Goal: Information Seeking & Learning: Learn about a topic

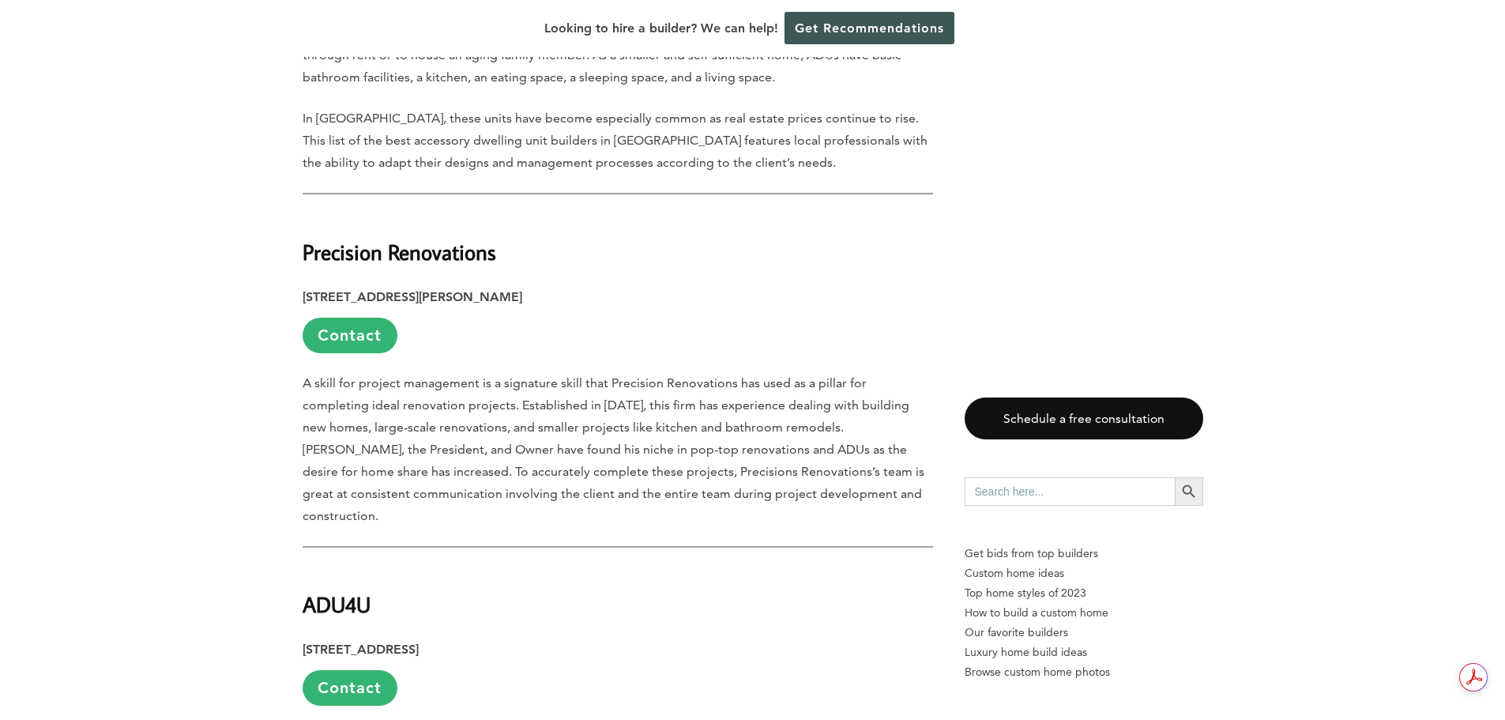
scroll to position [948, 0]
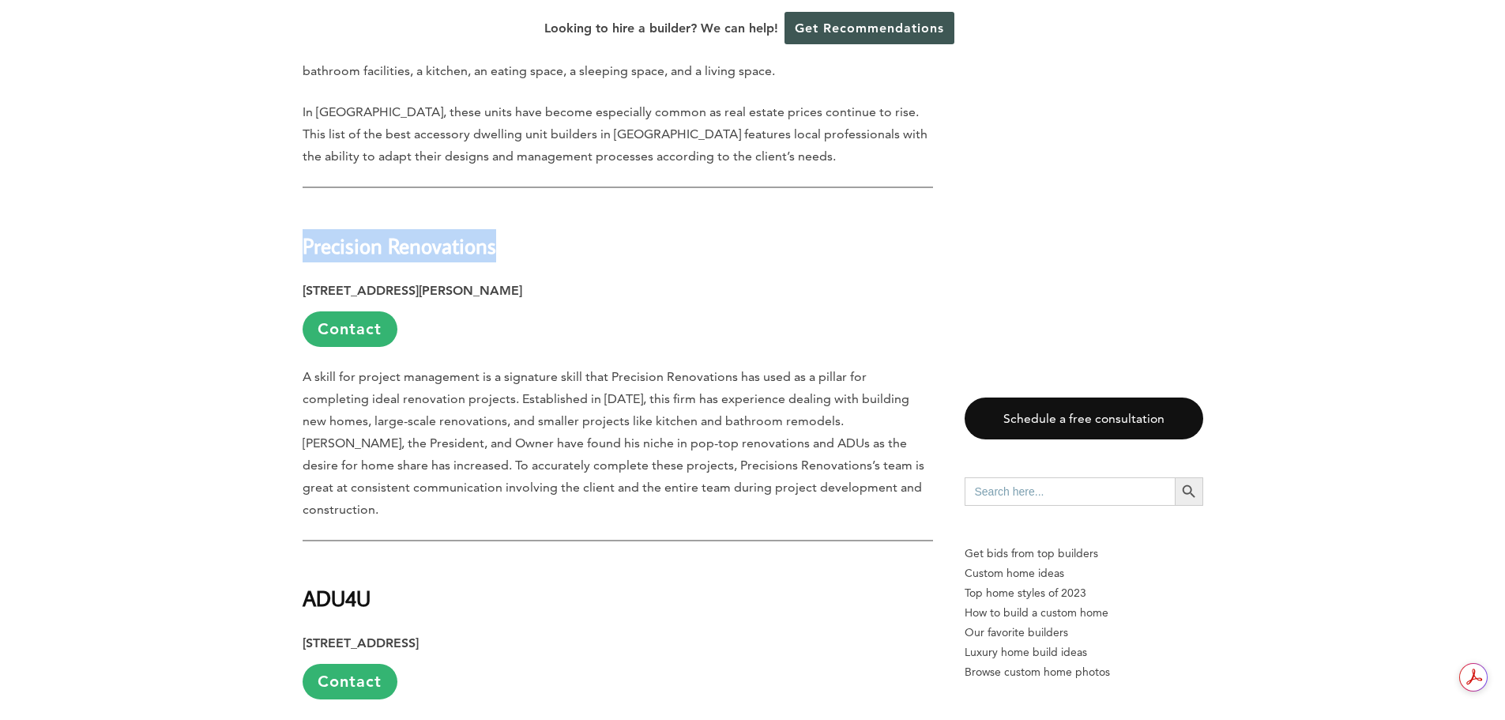
drag, startPoint x: 303, startPoint y: 245, endPoint x: 493, endPoint y: 258, distance: 190.0
click at [493, 258] on strong "Precision Renovations" at bounding box center [400, 245] width 194 height 28
copy strong "Precision Renovations"
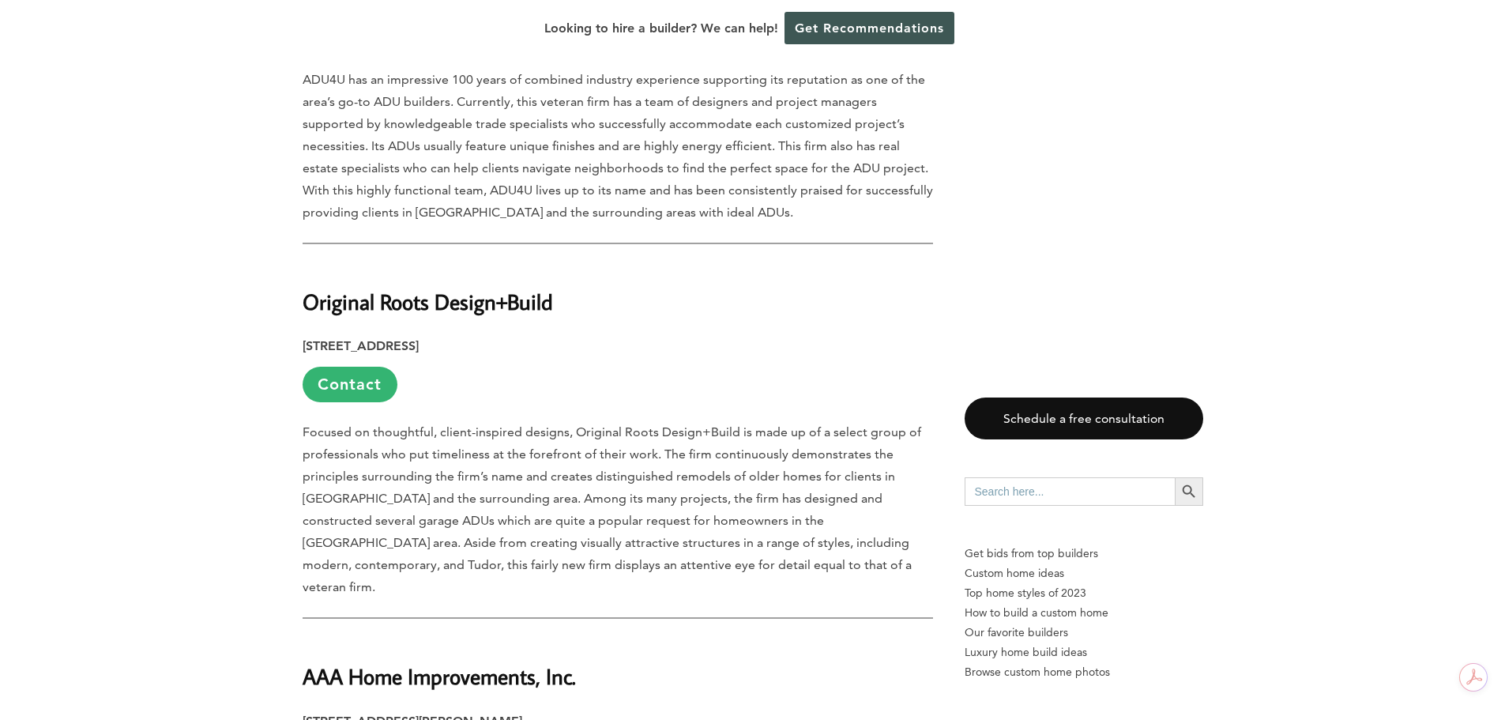
scroll to position [1659, 0]
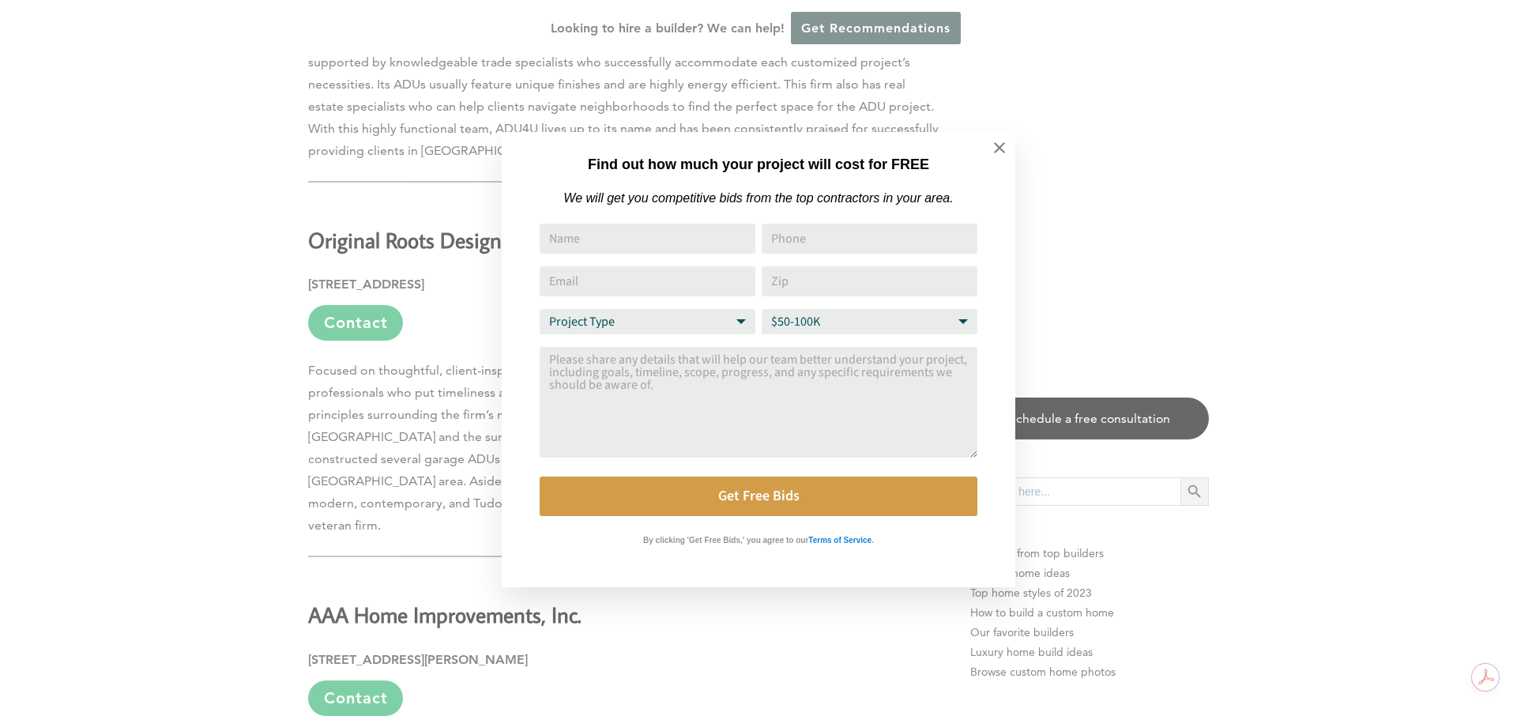
drag, startPoint x: 307, startPoint y: 213, endPoint x: 338, endPoint y: 213, distance: 30.8
click at [307, 213] on div "Find out how much your project will cost for FREE We will get you competitive b…" at bounding box center [758, 360] width 1517 height 720
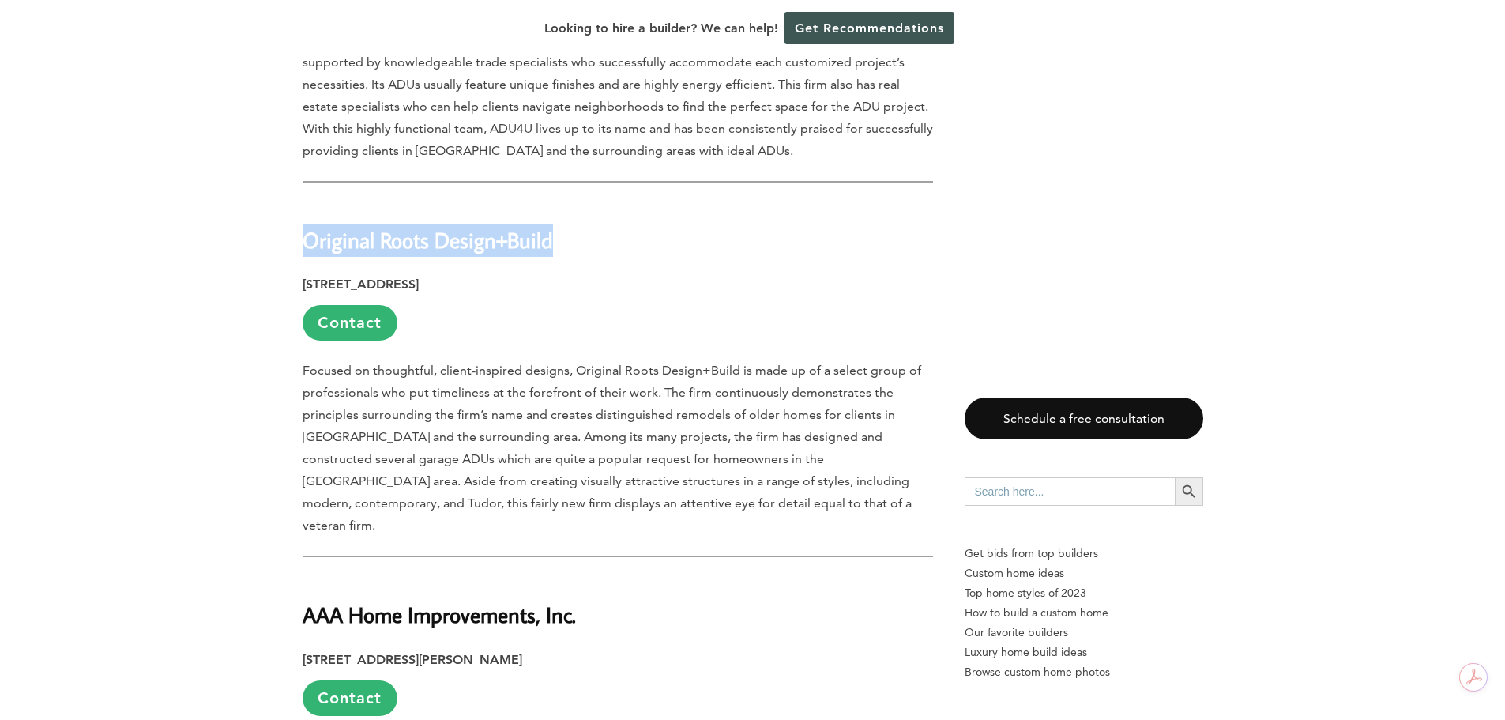
drag, startPoint x: 306, startPoint y: 218, endPoint x: 560, endPoint y: 214, distance: 254.4
click at [560, 214] on h2 "Original Roots Design+Build" at bounding box center [618, 228] width 630 height 55
copy strong "Original Roots Design+Build"
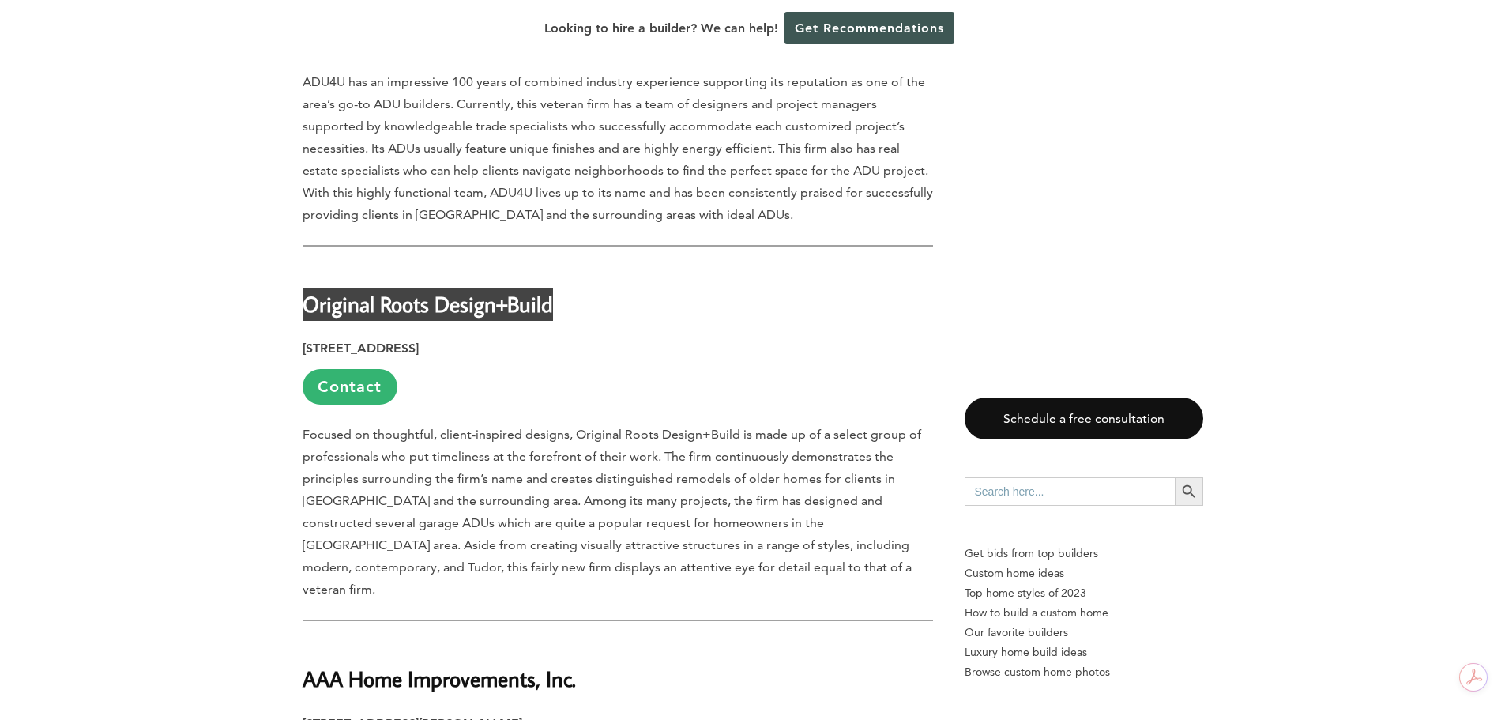
scroll to position [1896, 0]
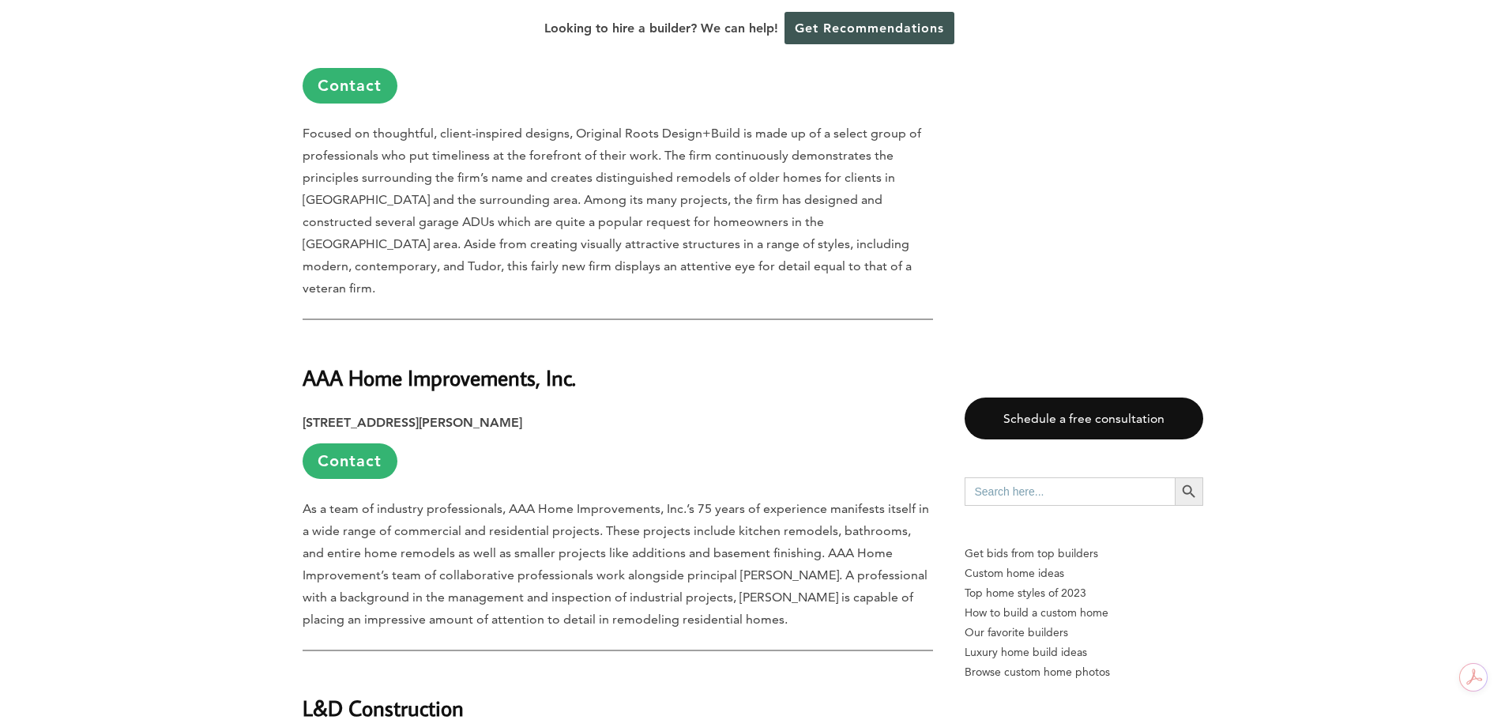
drag, startPoint x: 304, startPoint y: 336, endPoint x: 597, endPoint y: 309, distance: 294.3
click at [597, 339] on h2 "AAA Home Improvements, Inc." at bounding box center [618, 366] width 630 height 55
copy strong "AAA Home Improvements, Inc."
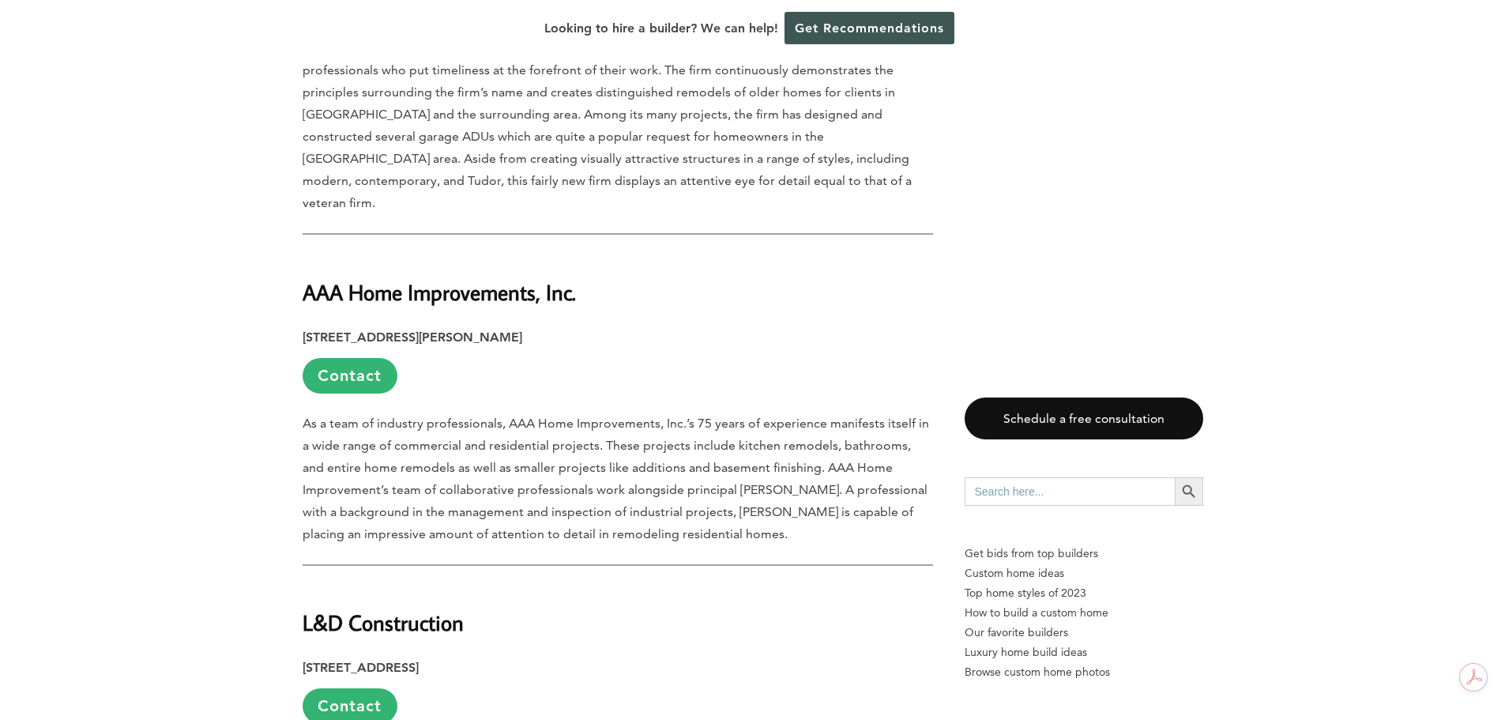
scroll to position [2291, 0]
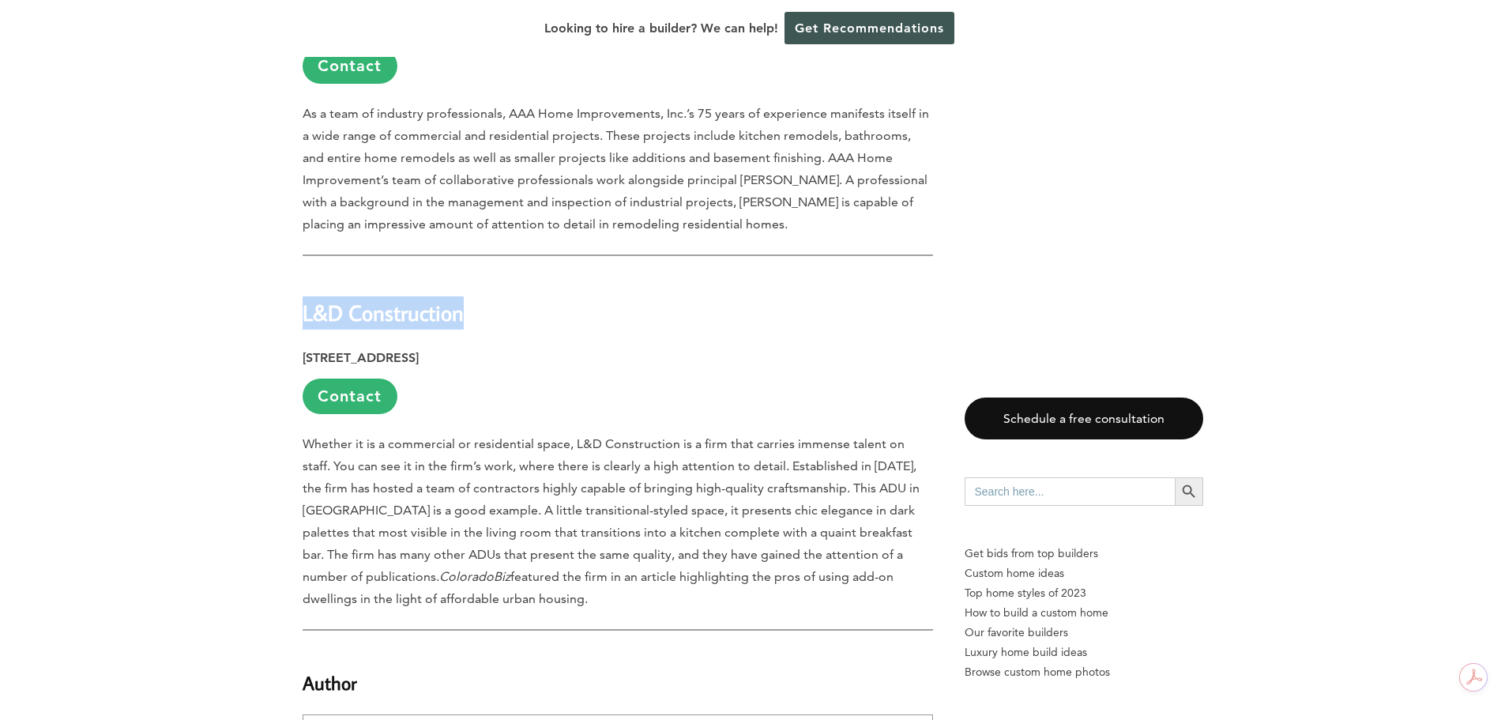
drag, startPoint x: 302, startPoint y: 271, endPoint x: 469, endPoint y: 275, distance: 167.5
click at [469, 275] on h2 "L&D Construction" at bounding box center [618, 302] width 630 height 55
copy strong "L&D Construction"
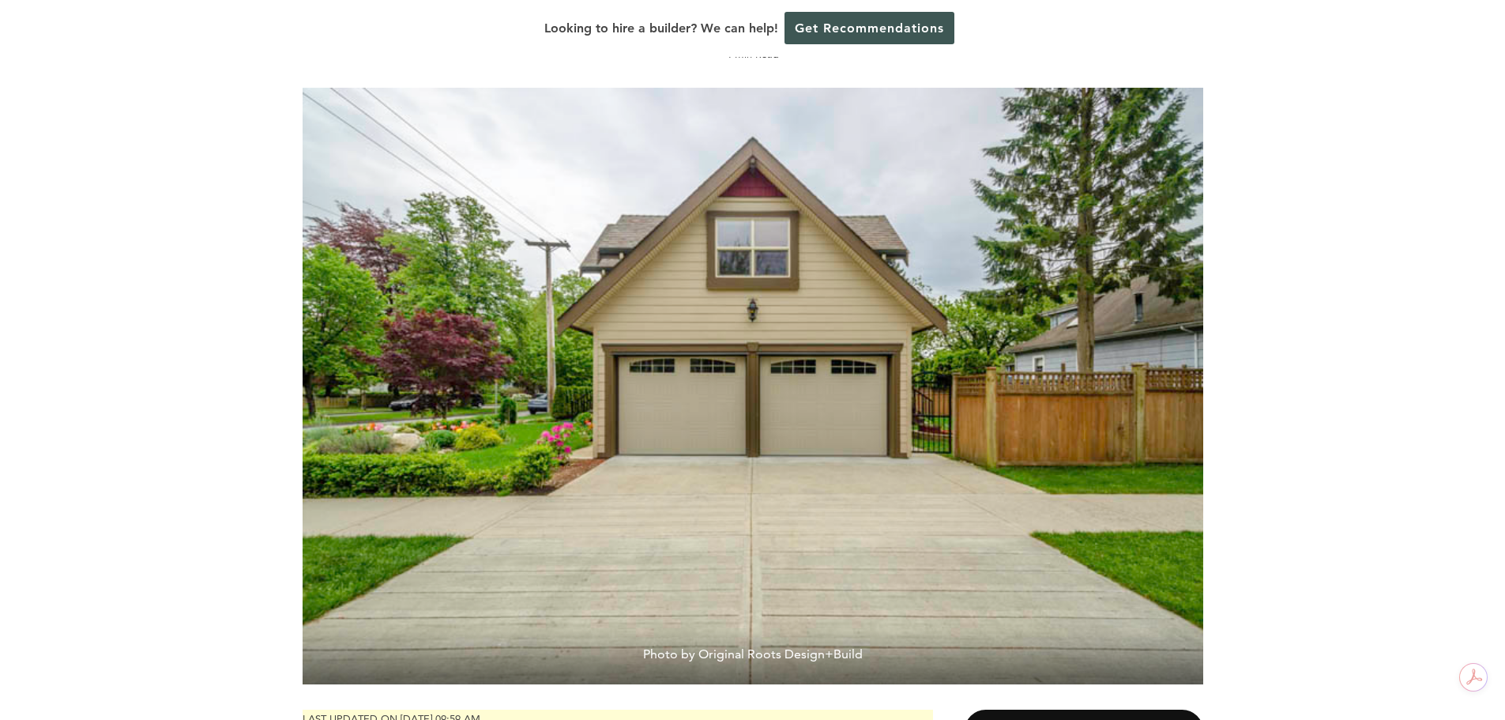
scroll to position [0, 0]
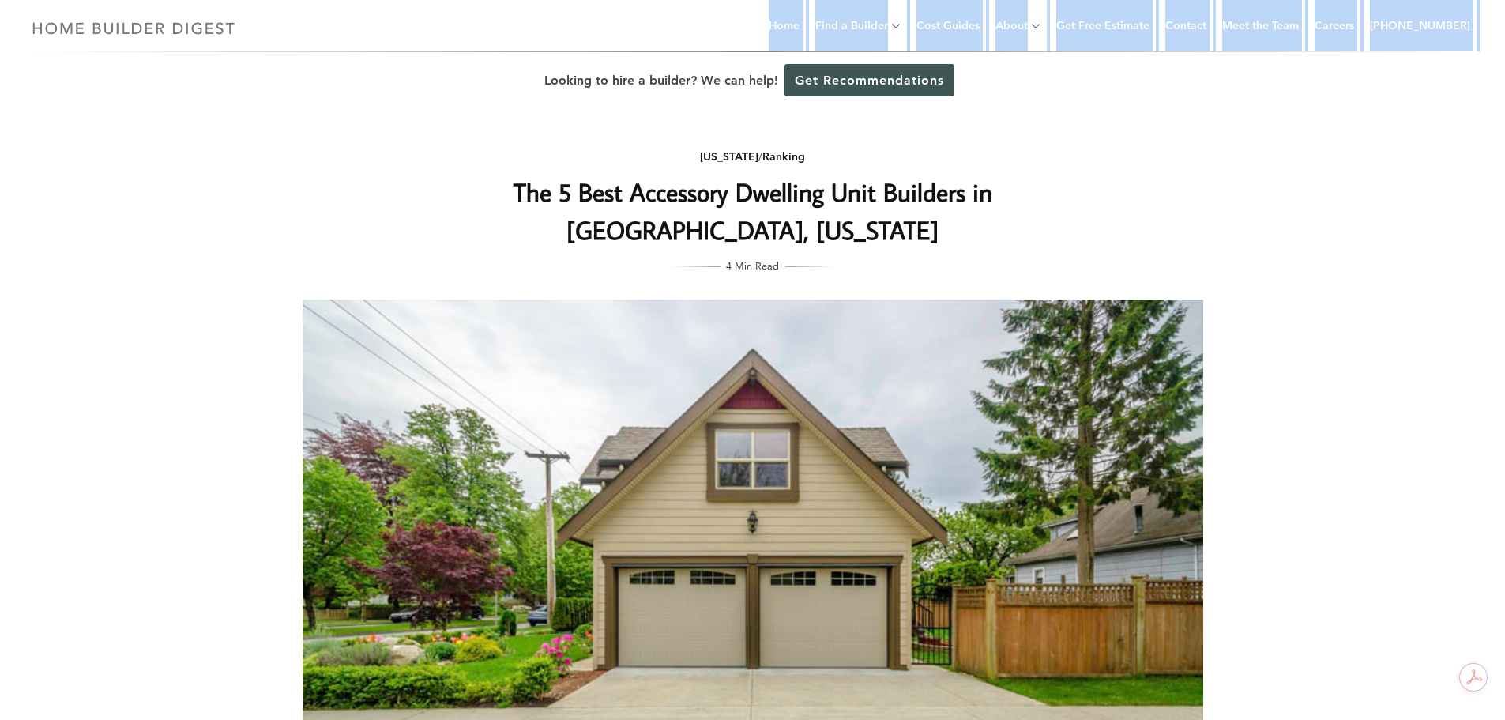
drag, startPoint x: 261, startPoint y: 36, endPoint x: 150, endPoint y: 36, distance: 110.6
click at [150, 36] on div "Menu Menu Home Find a Builder Home Builders Architects and Building Designers G…" at bounding box center [752, 26] width 1505 height 52
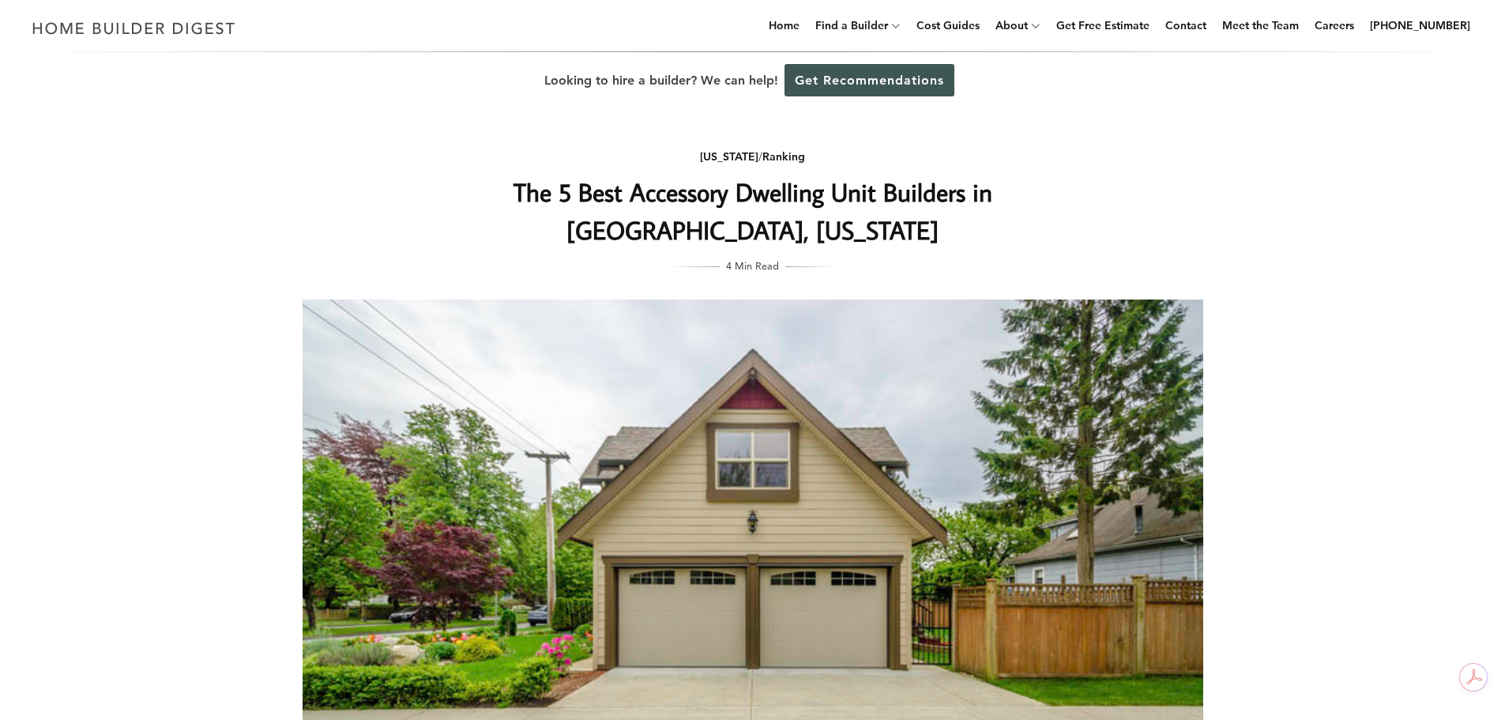
click at [604, 205] on h1 "The 5 Best Accessory Dwelling Unit Builders in Denver, Colorado" at bounding box center [753, 211] width 630 height 76
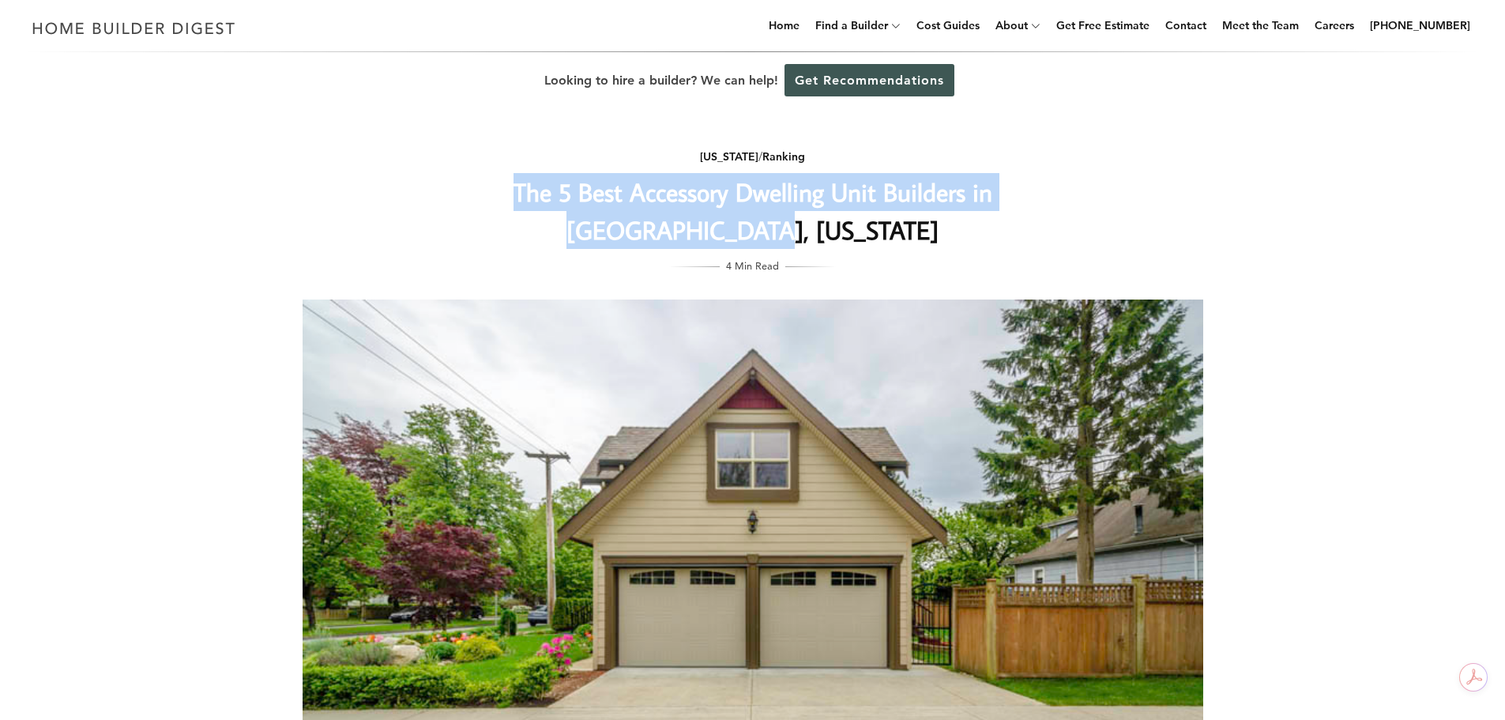
drag, startPoint x: 470, startPoint y: 192, endPoint x: 845, endPoint y: 231, distance: 377.3
click at [845, 231] on h1 "The 5 Best Accessory Dwelling Unit Builders in Denver, Colorado" at bounding box center [753, 211] width 630 height 76
copy h1 "The 5 Best Accessory Dwelling Unit Builders in Denver, Colorado"
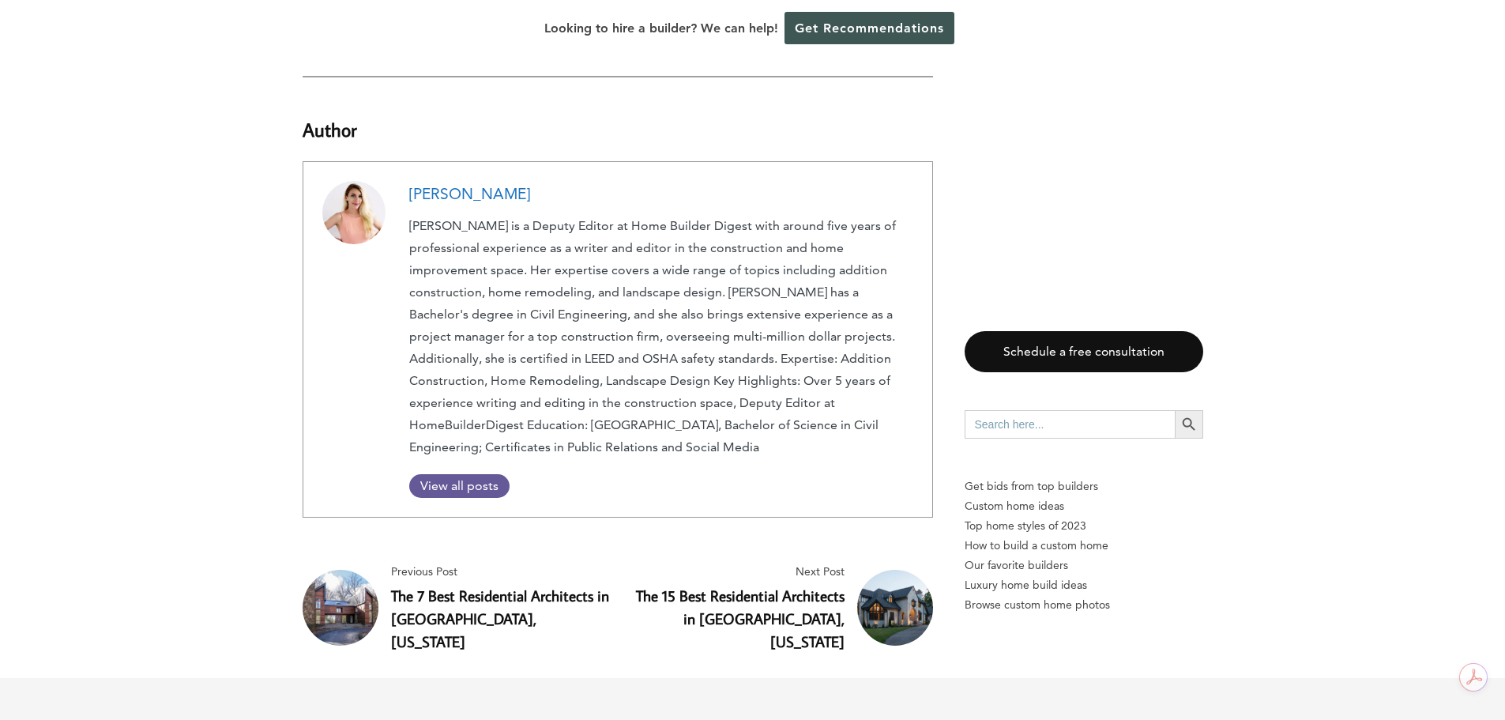
scroll to position [3231, 0]
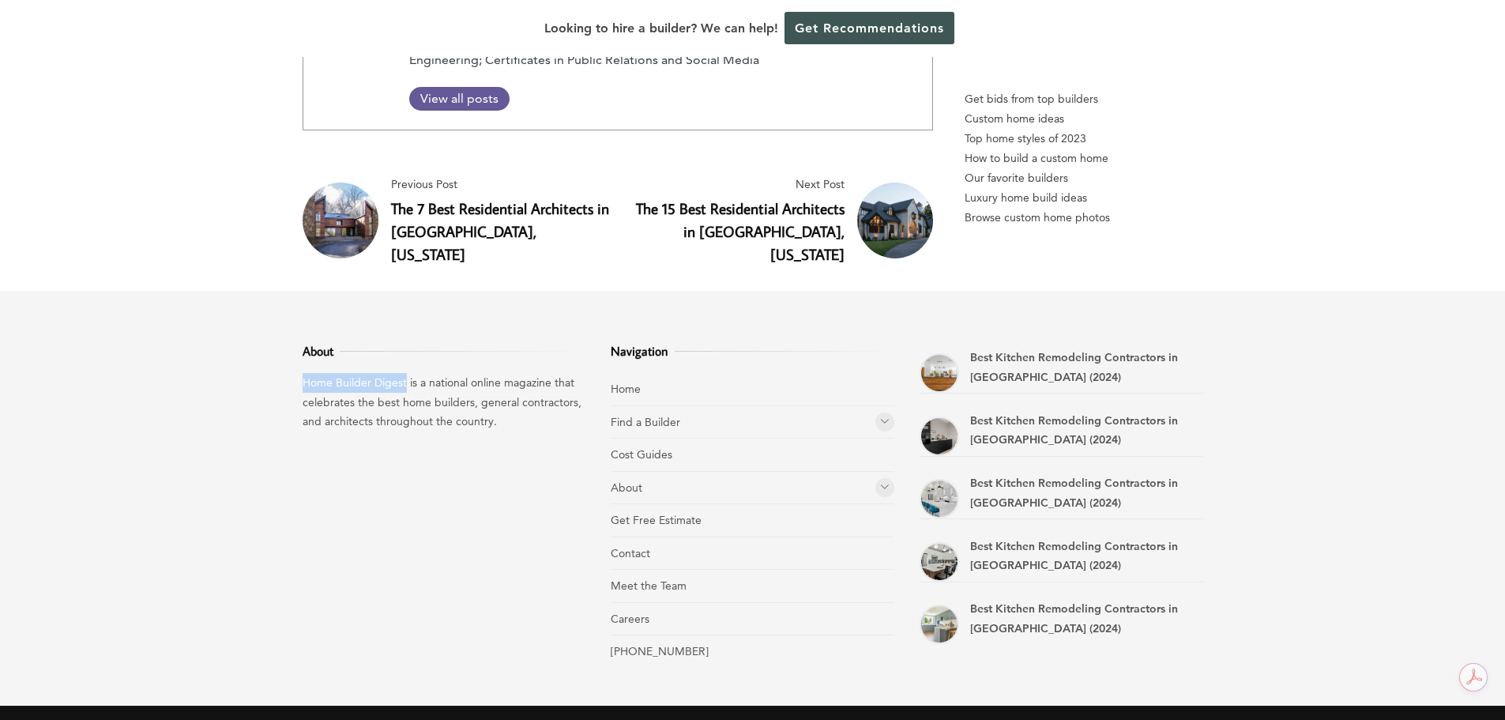
drag, startPoint x: 301, startPoint y: 295, endPoint x: 405, endPoint y: 310, distance: 105.4
click at [405, 310] on div "About Home Builder Digest is a national online magazine that celebrates the bes…" at bounding box center [752, 498] width 951 height 415
copy p "Home Builder Digest"
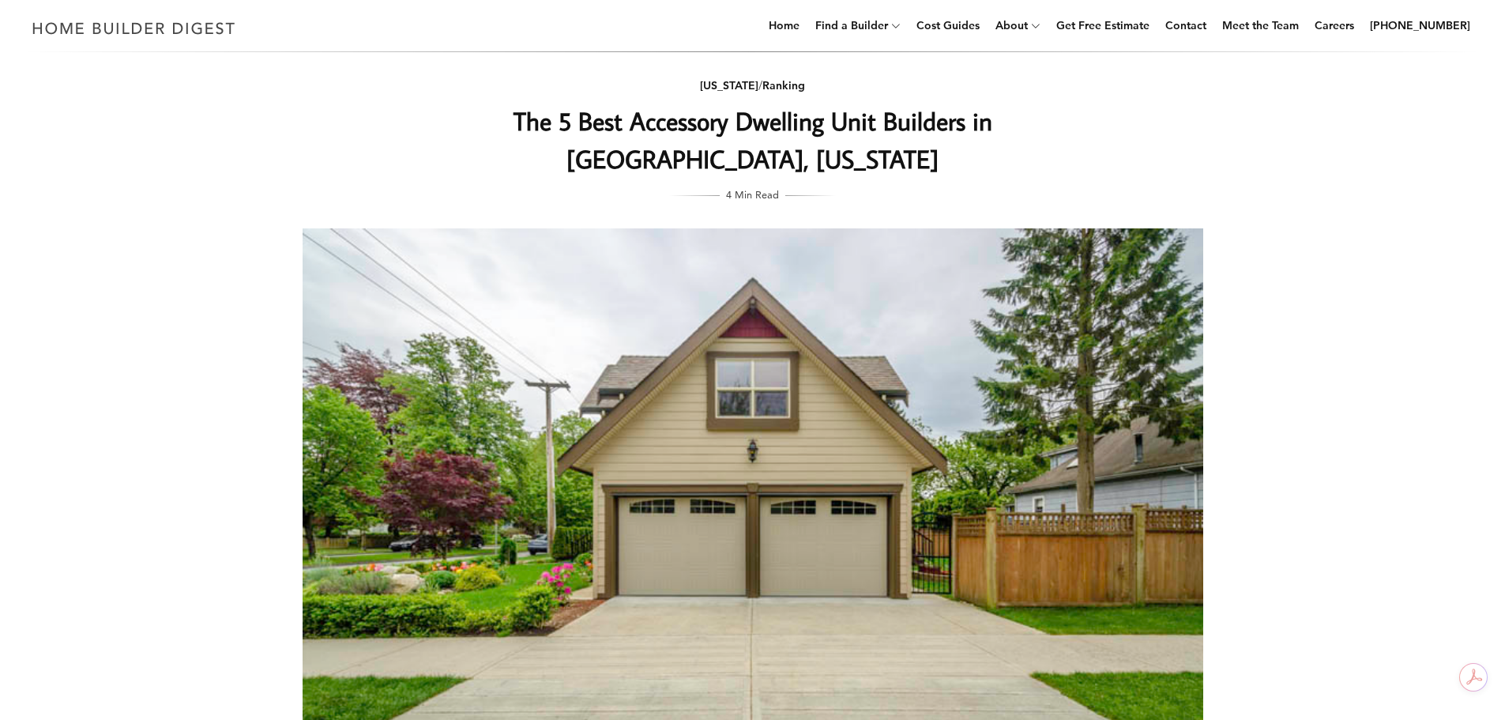
scroll to position [0, 0]
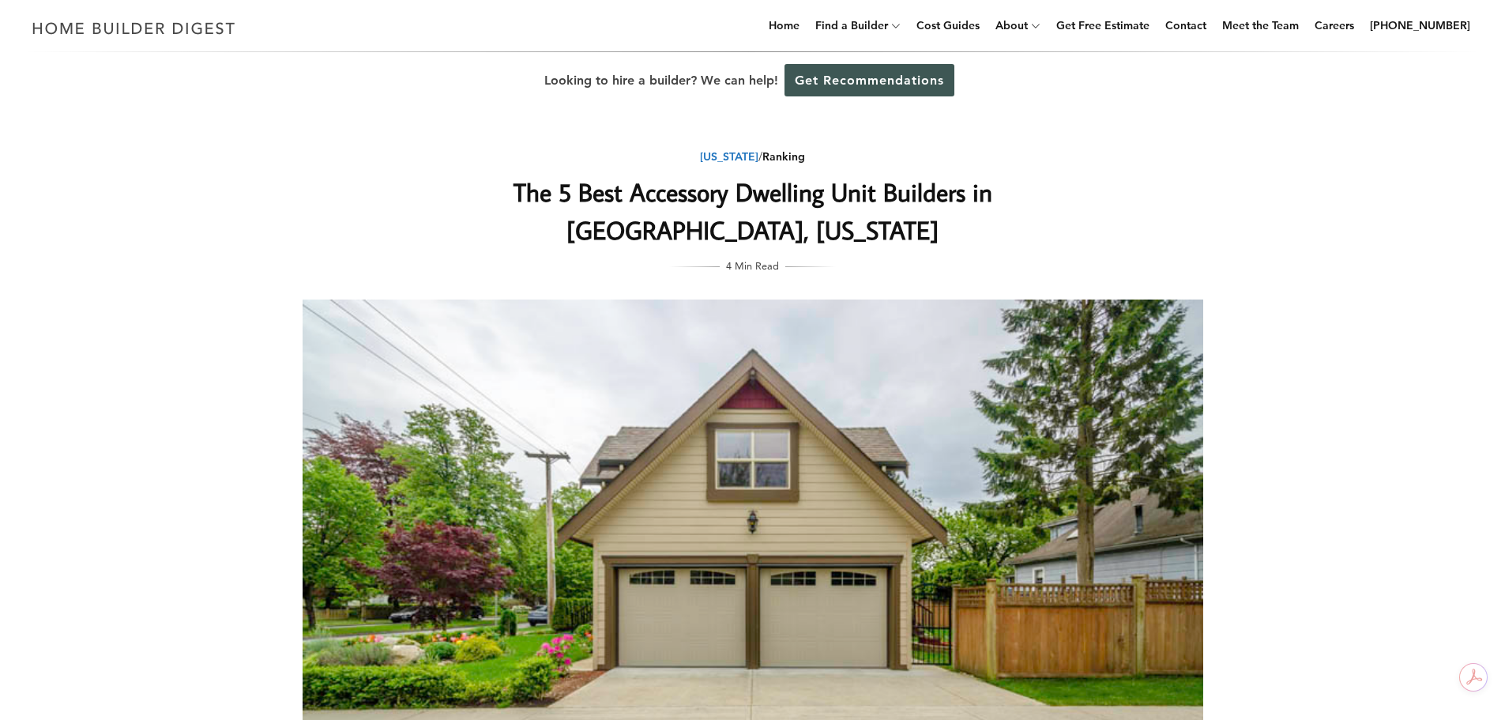
click at [738, 156] on link "[US_STATE]" at bounding box center [729, 156] width 58 height 14
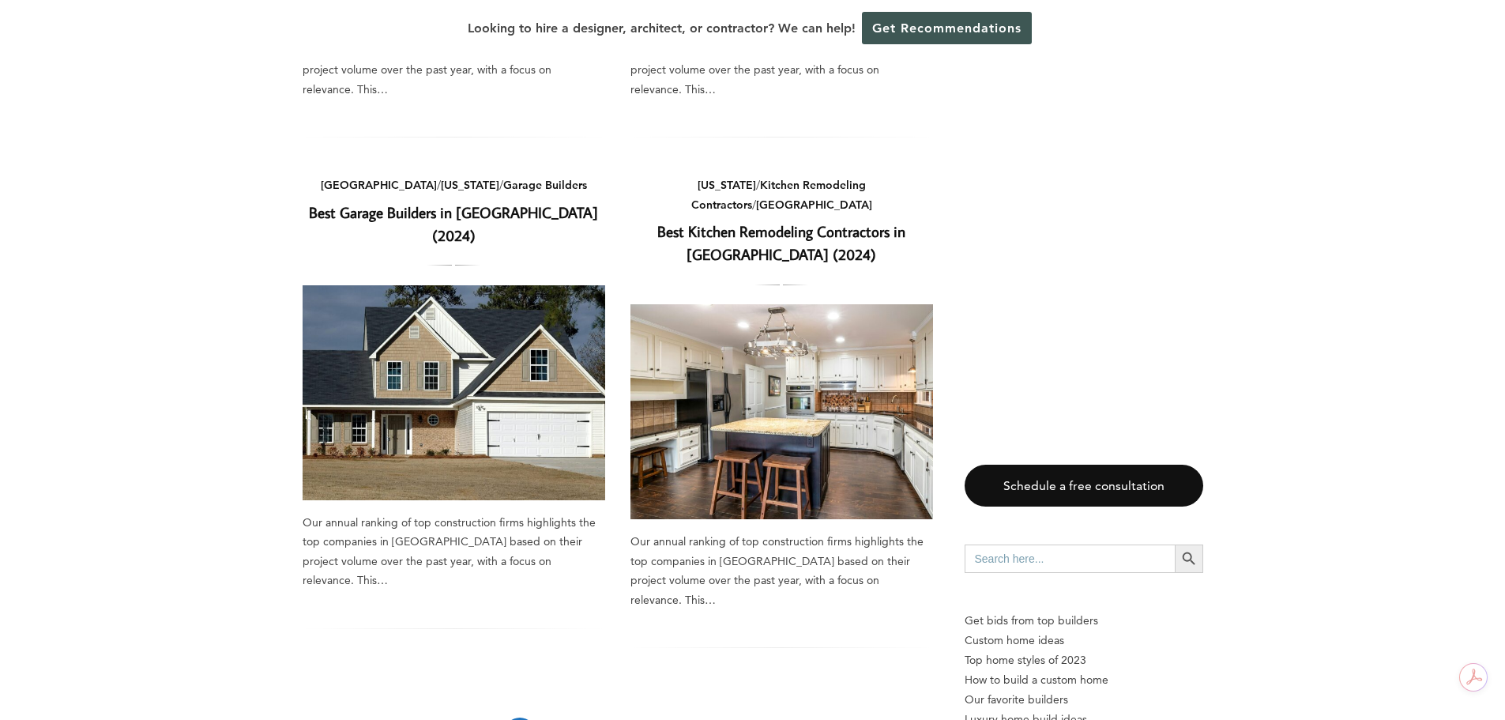
scroll to position [2054, 0]
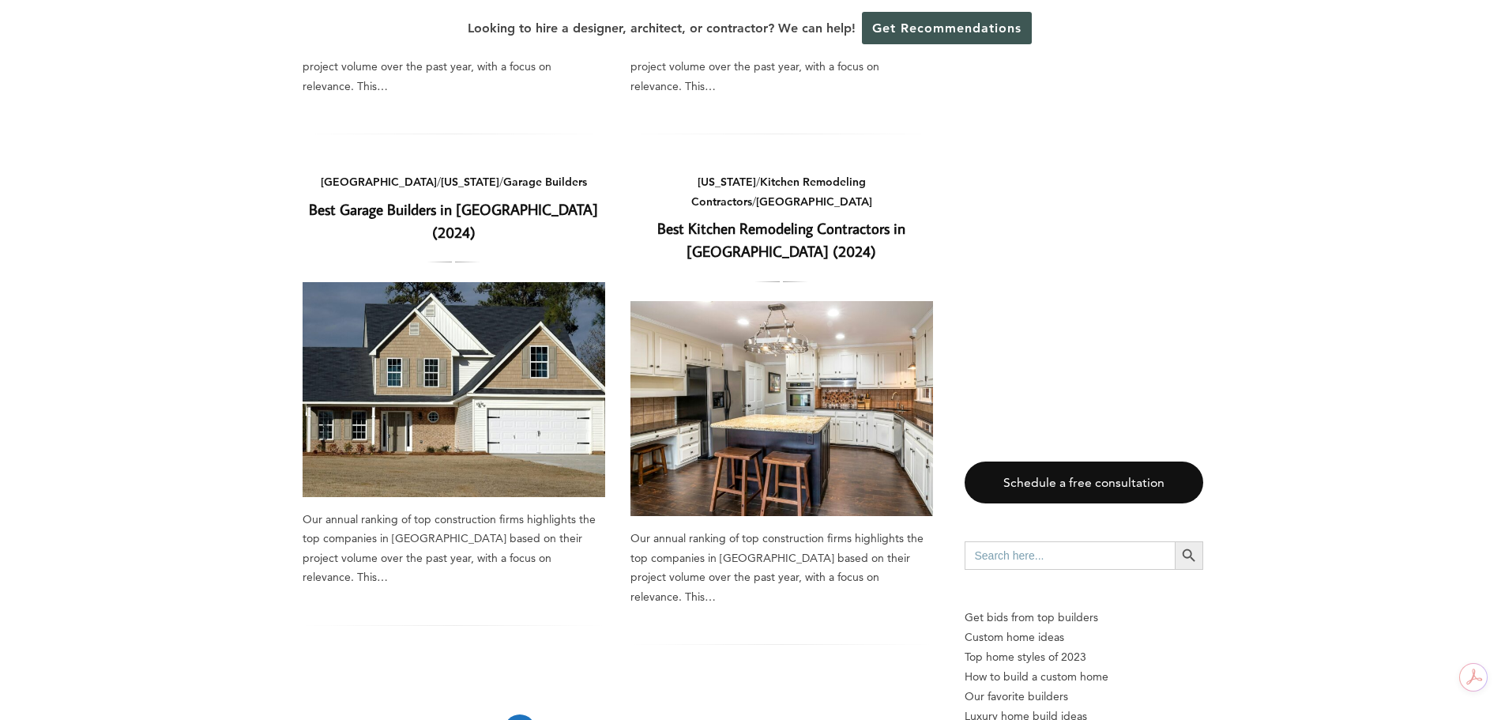
click at [549, 714] on link "2" at bounding box center [555, 730] width 32 height 32
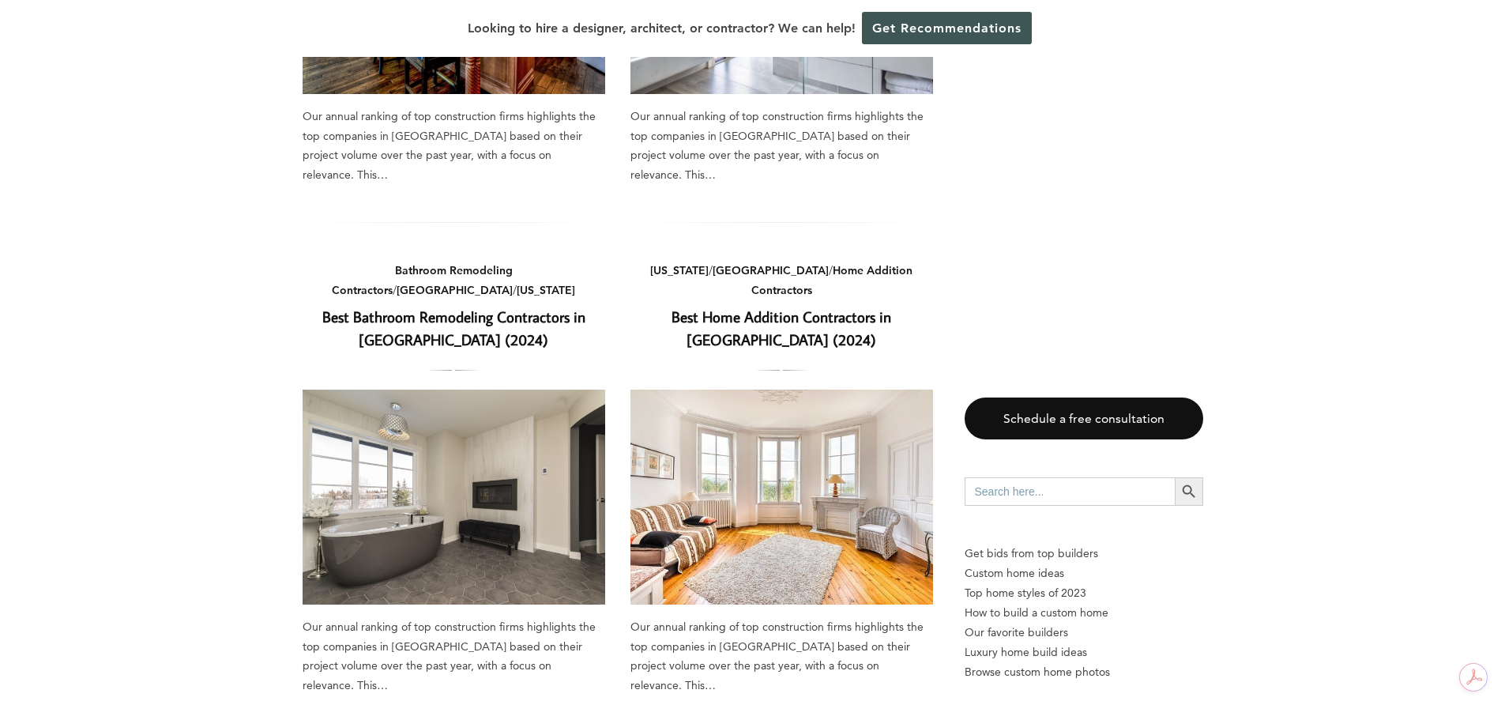
scroll to position [474, 0]
click at [731, 262] on link "Denver" at bounding box center [771, 269] width 116 height 14
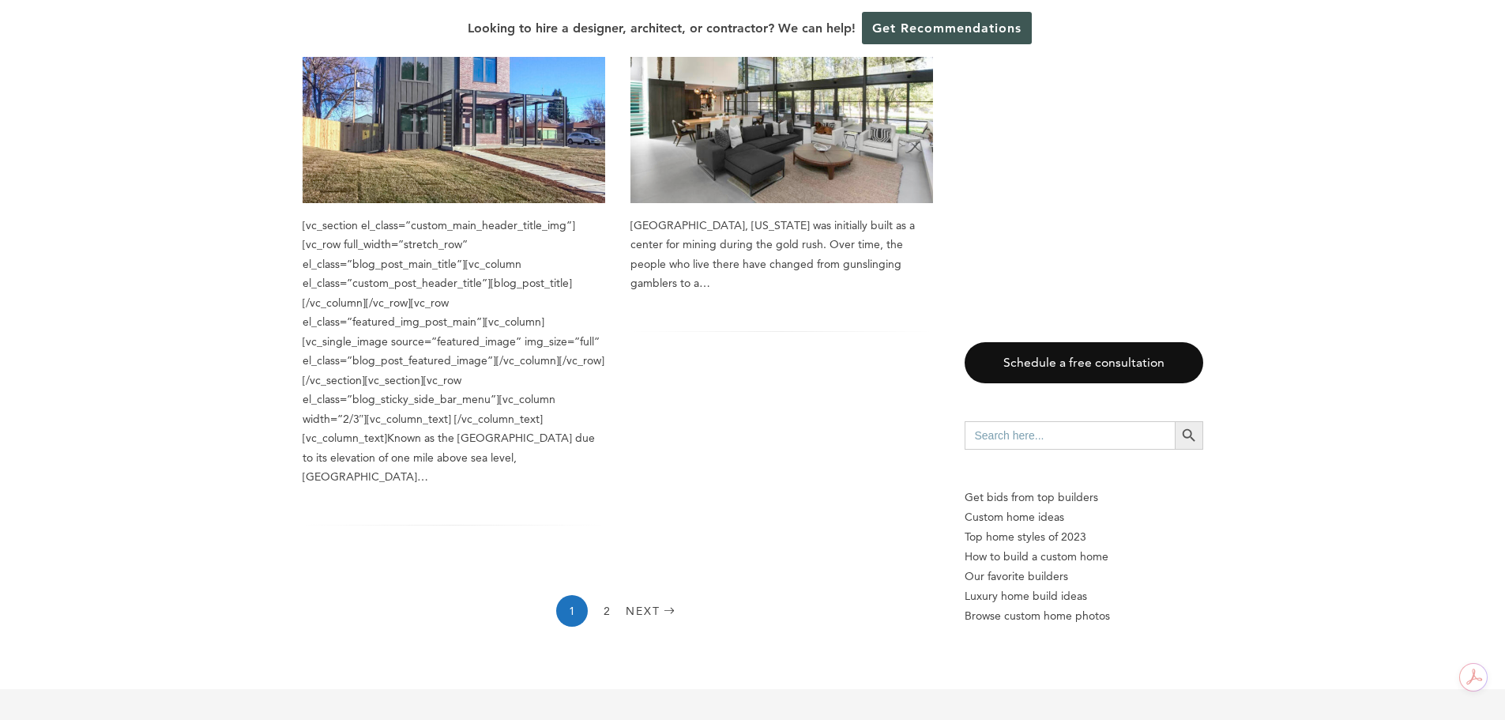
scroll to position [2607, 0]
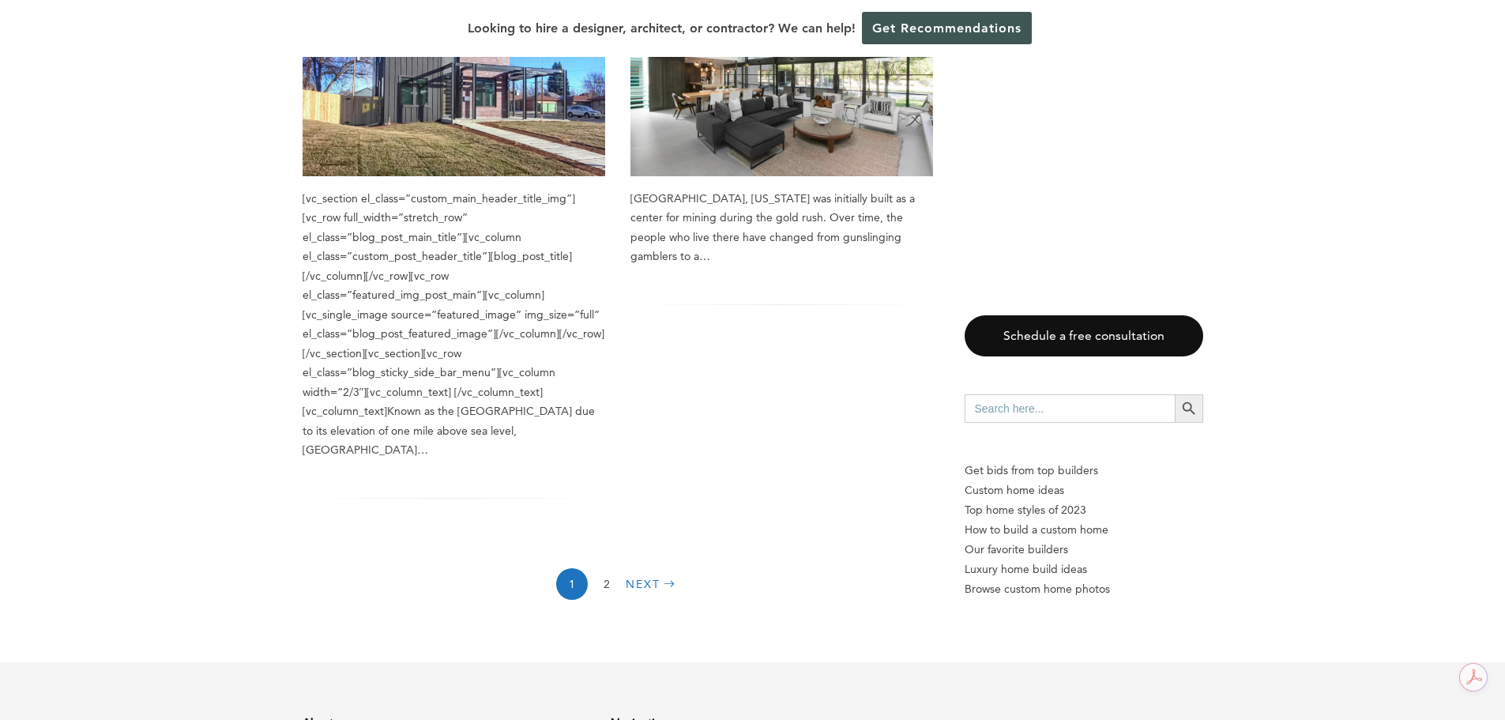
click at [637, 568] on link "Next" at bounding box center [653, 584] width 54 height 32
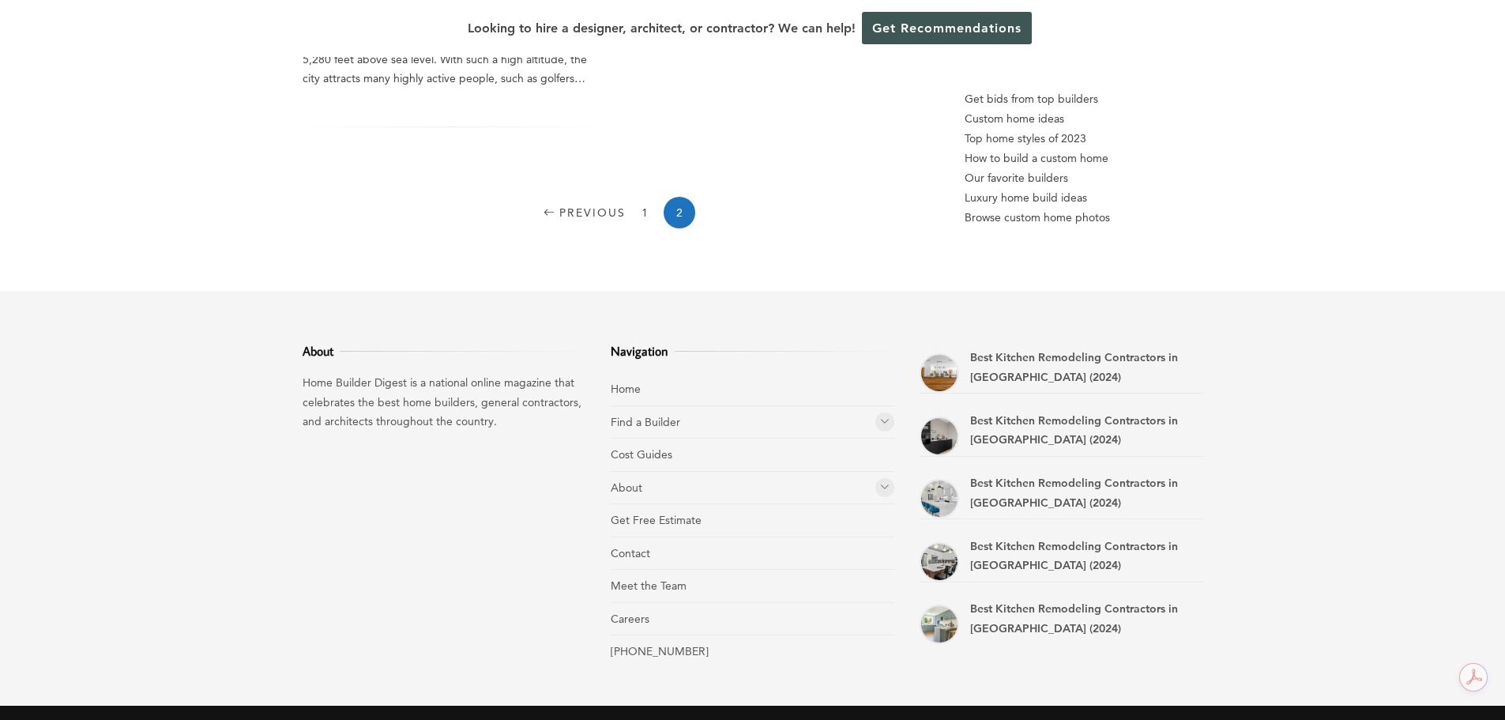
scroll to position [553, 0]
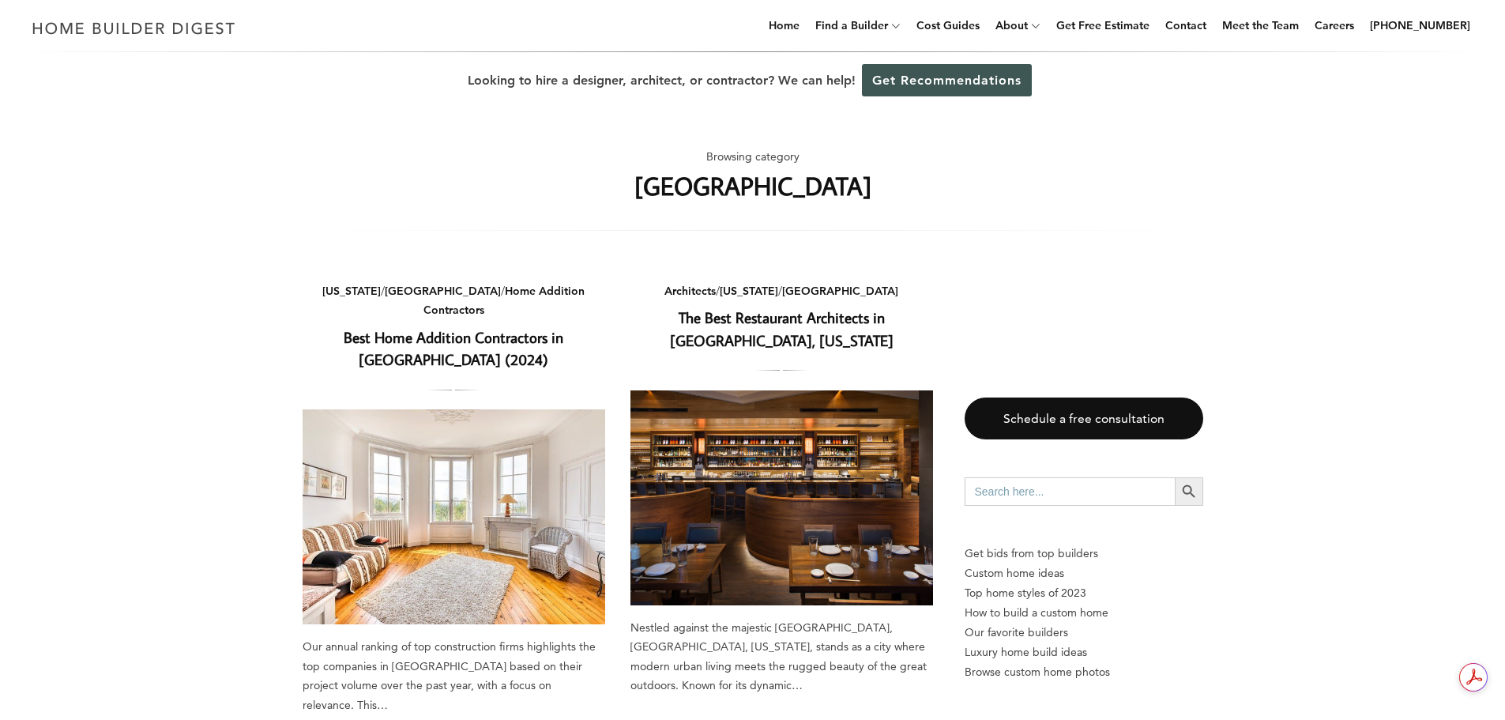
click at [471, 327] on link "Best Home Addition Contractors in [GEOGRAPHIC_DATA] (2024)" at bounding box center [454, 348] width 220 height 43
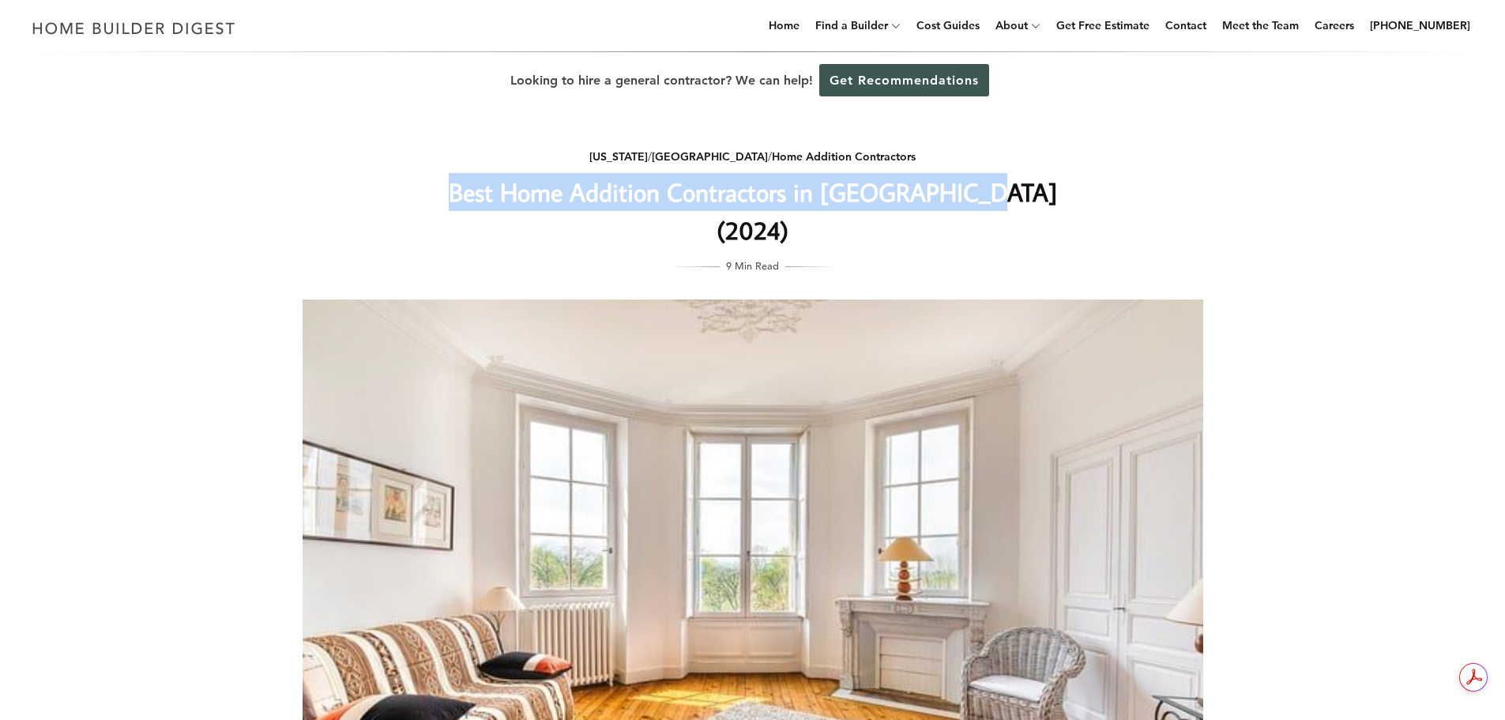
drag, startPoint x: 494, startPoint y: 193, endPoint x: 1029, endPoint y: 179, distance: 535.0
click at [1029, 179] on h1 "Best Home Addition Contractors in [GEOGRAPHIC_DATA] (2024)" at bounding box center [753, 211] width 630 height 76
copy h1 "Best Home Addition Contractors in [GEOGRAPHIC_DATA] (2024)"
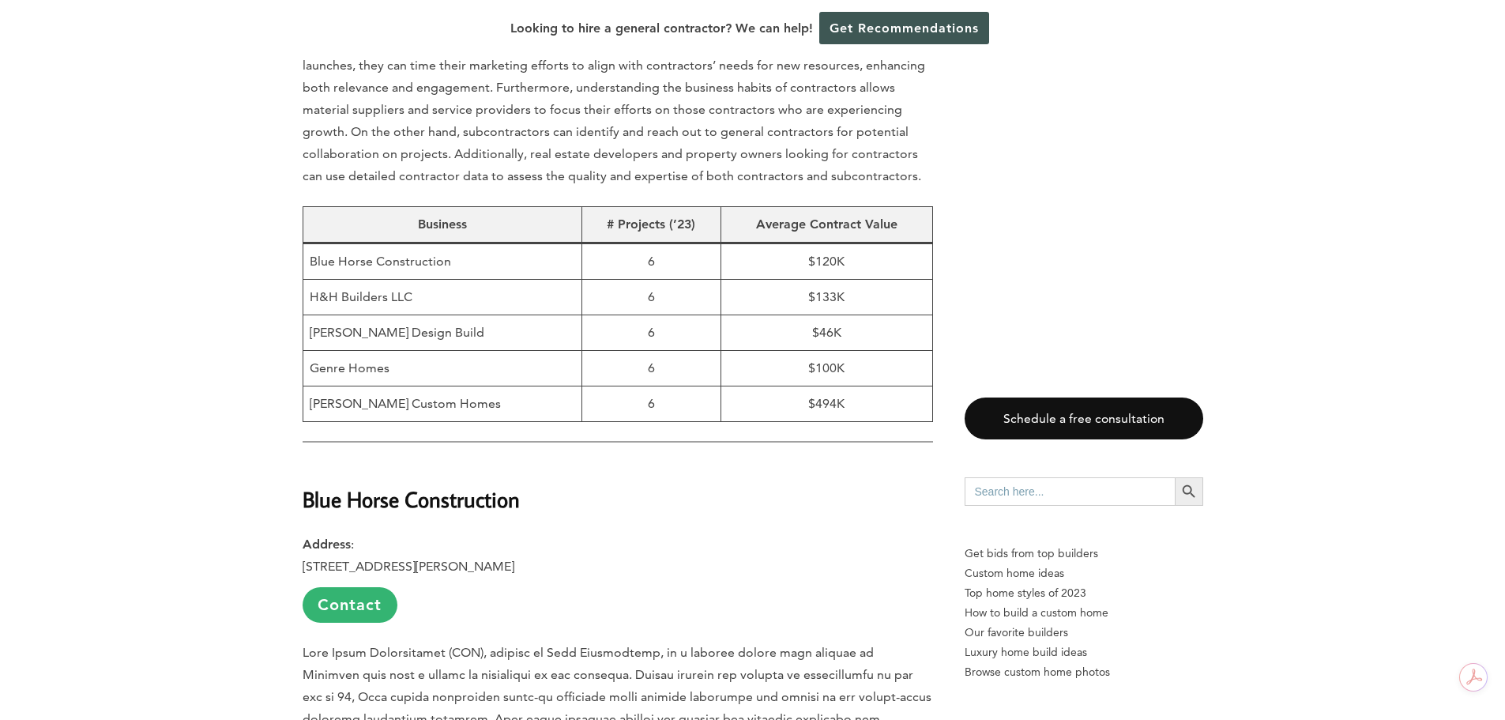
scroll to position [1027, 0]
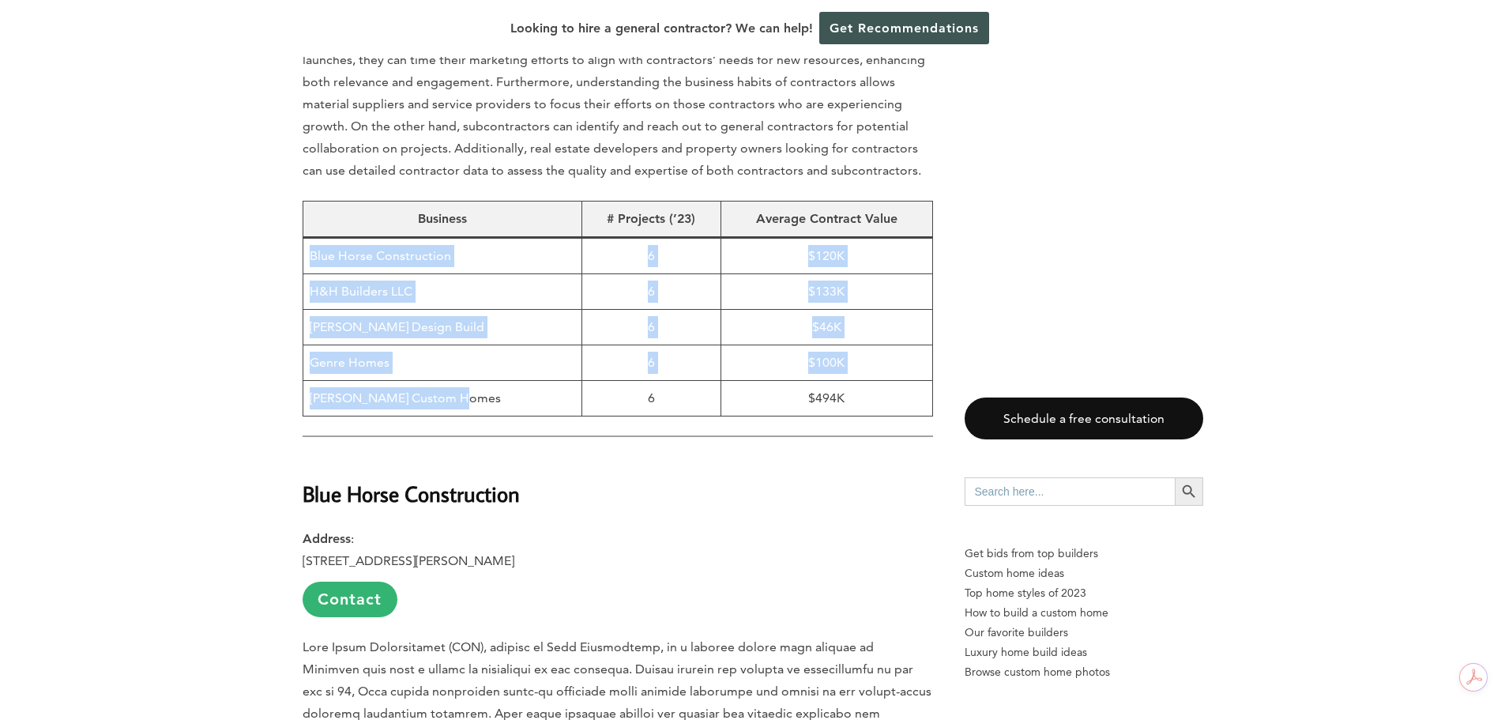
drag, startPoint x: 311, startPoint y: 215, endPoint x: 474, endPoint y: 365, distance: 221.4
click at [474, 365] on tbody "Blue Horse Construction 6 $120K H&H Builders LLC 6 $133K [PERSON_NAME] Design B…" at bounding box center [618, 326] width 630 height 179
copy tbody "Blue Horse Construction 6 $120K H&H Builders LLC 6 $133K [PERSON_NAME] Design B…"
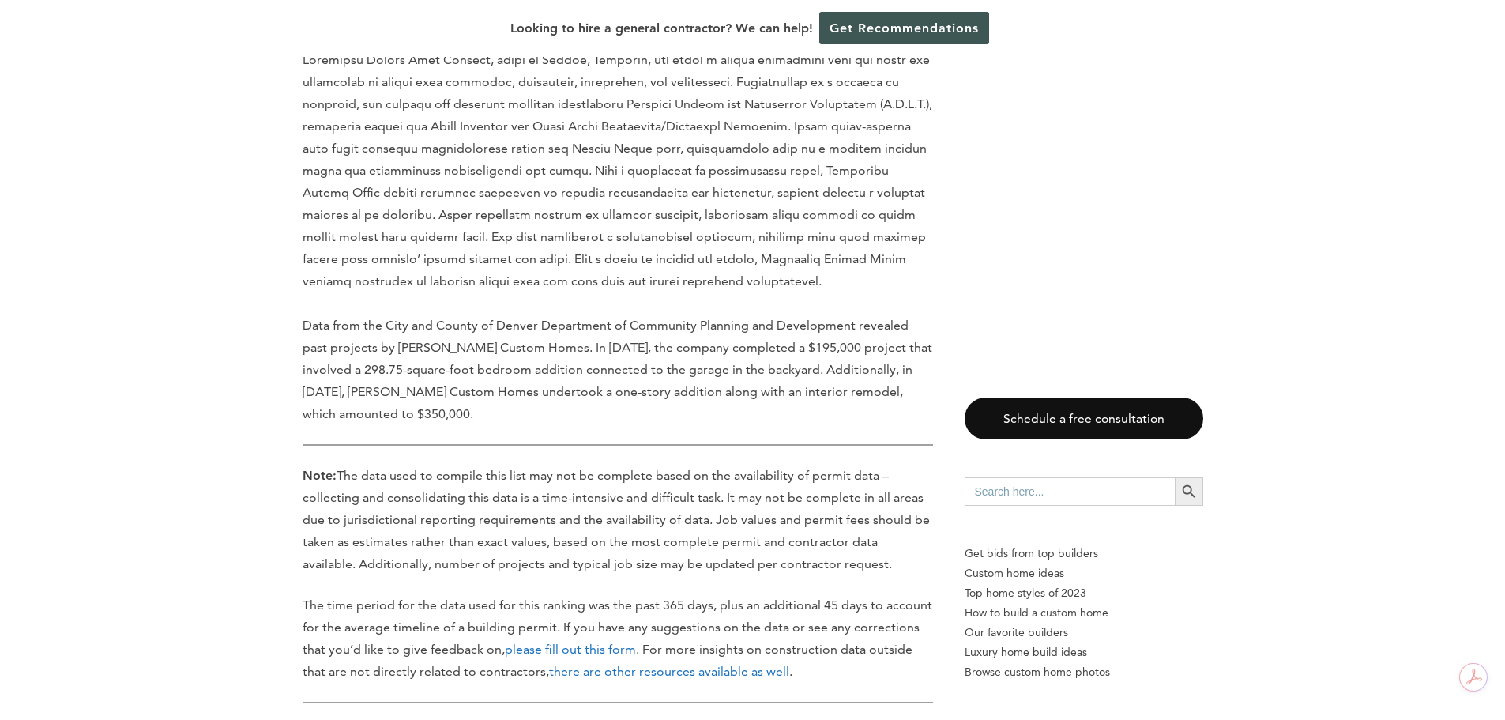
scroll to position [4503, 0]
